Goal: Information Seeking & Learning: Learn about a topic

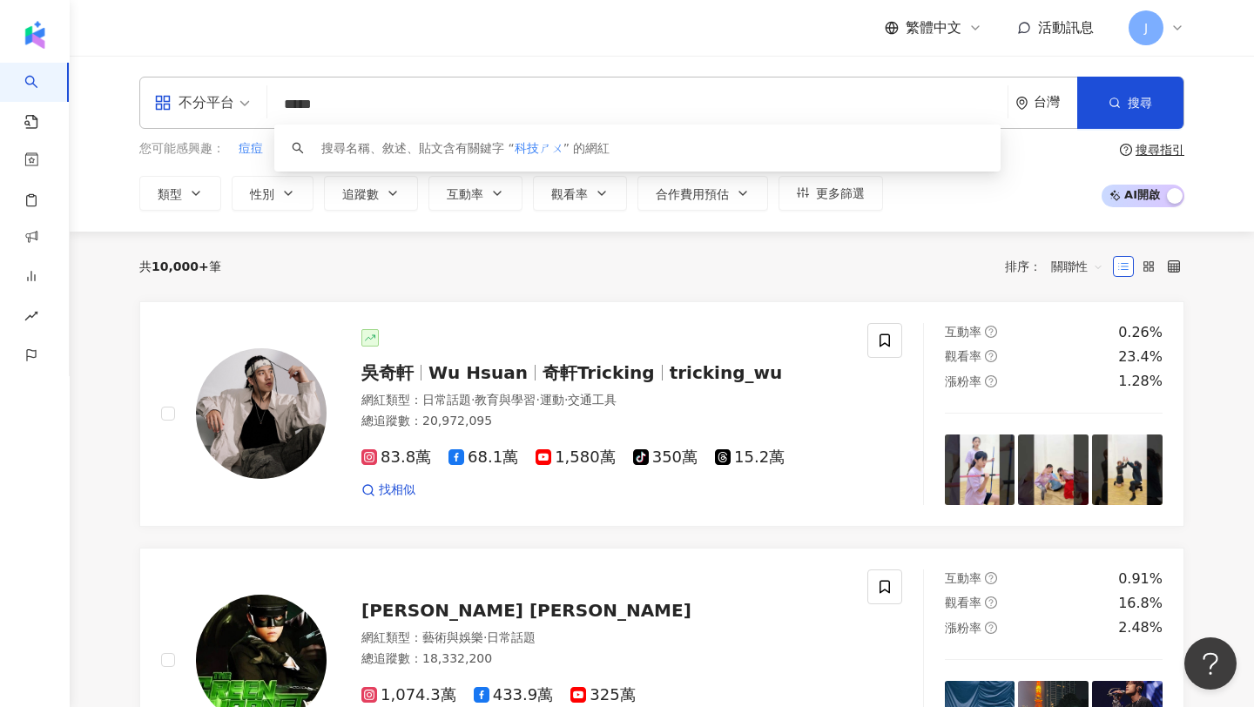
type input "***"
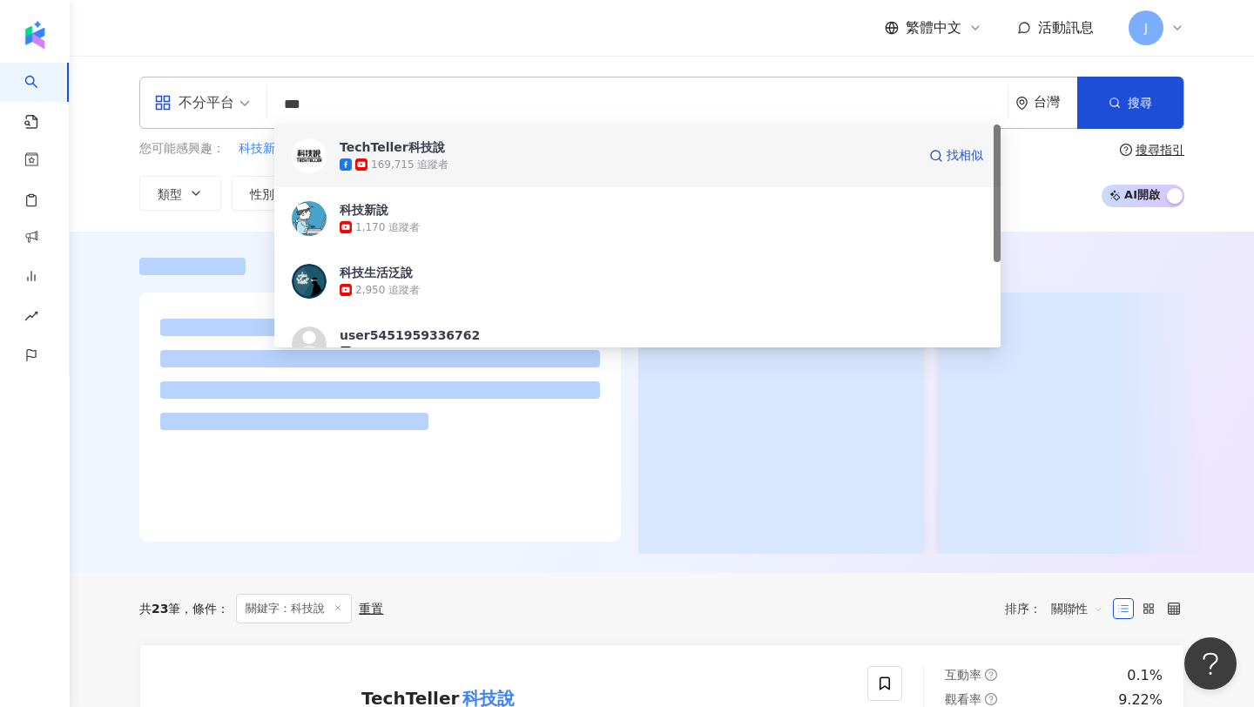
click at [476, 145] on span "TechTeller科技說" at bounding box center [628, 146] width 576 height 17
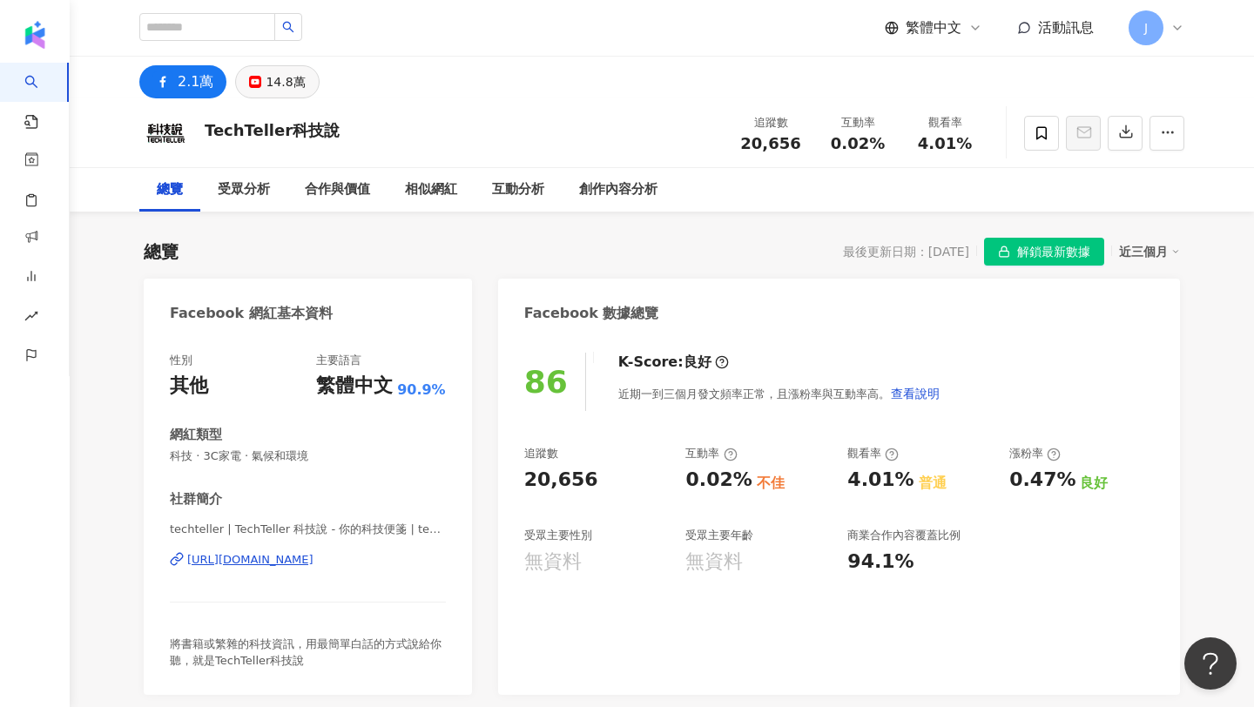
click at [270, 85] on div "14.8萬" at bounding box center [285, 82] width 39 height 24
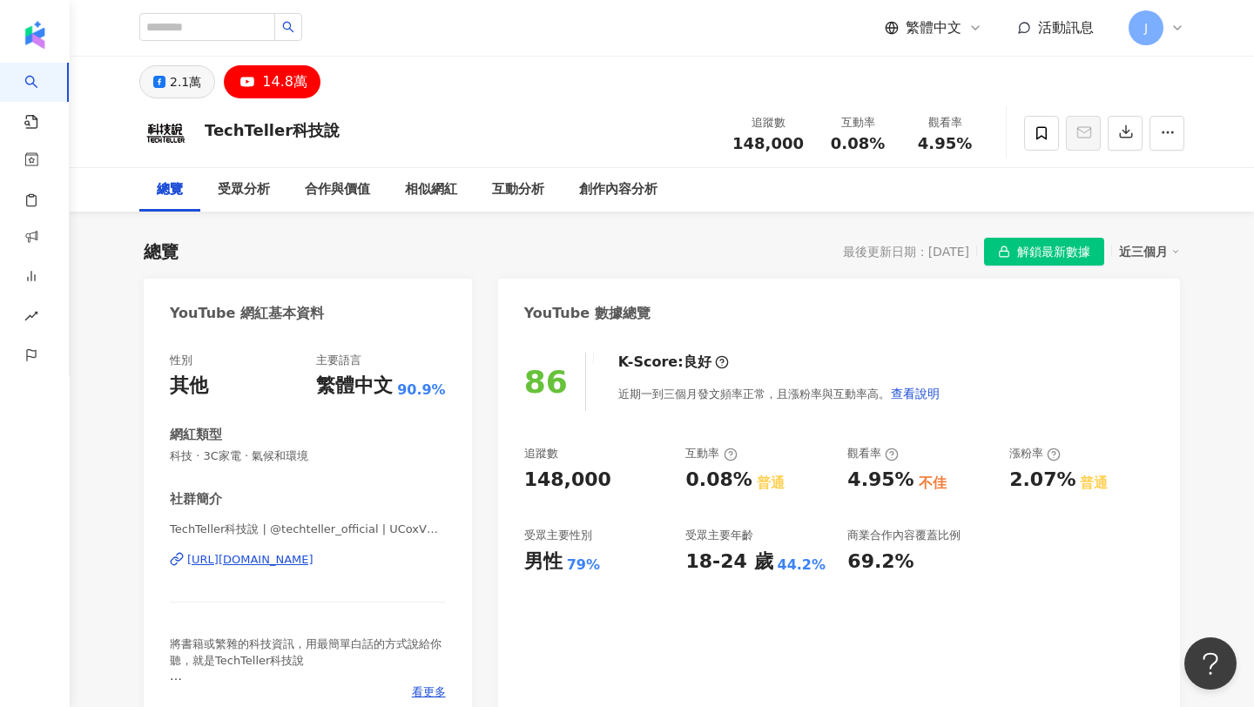
click at [198, 79] on div "2.1萬" at bounding box center [185, 82] width 31 height 24
click at [170, 85] on div "2.1萬" at bounding box center [185, 82] width 31 height 24
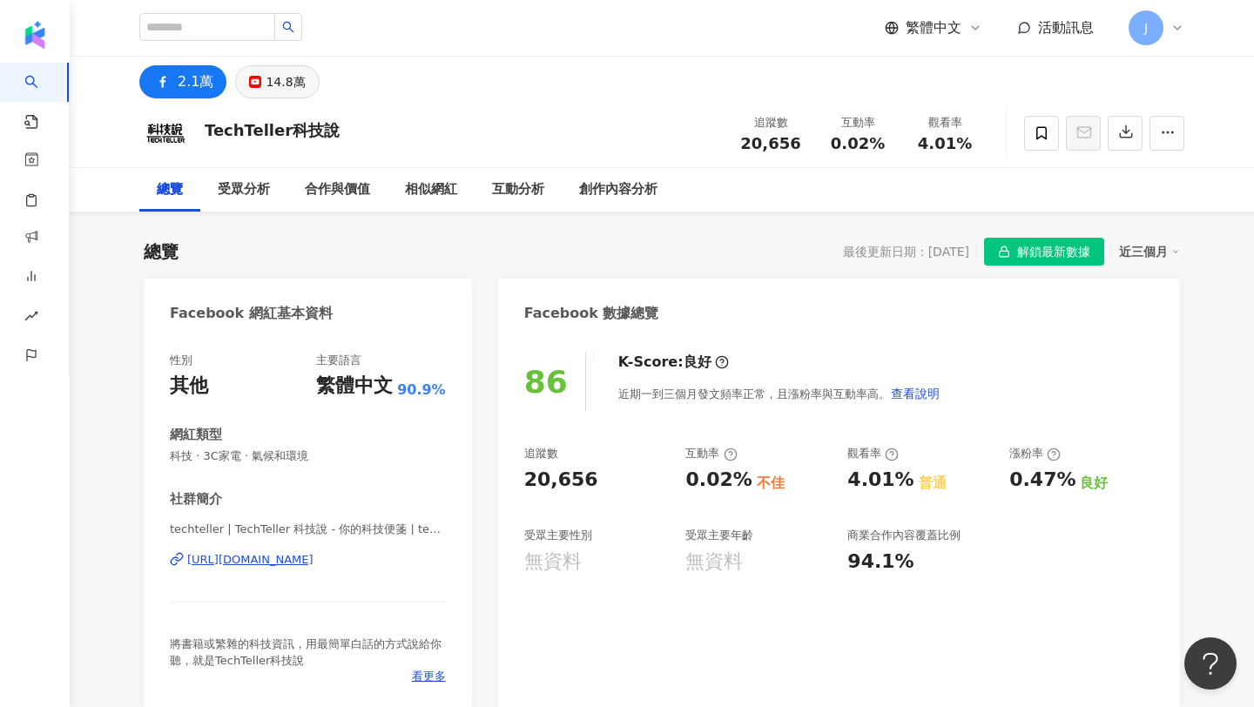
click at [258, 80] on icon at bounding box center [255, 82] width 12 height 12
